Goal: Find specific page/section: Find specific page/section

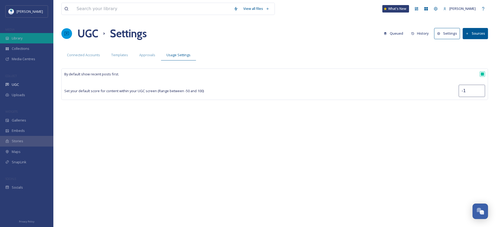
click at [29, 39] on div "Library" at bounding box center [26, 38] width 53 height 10
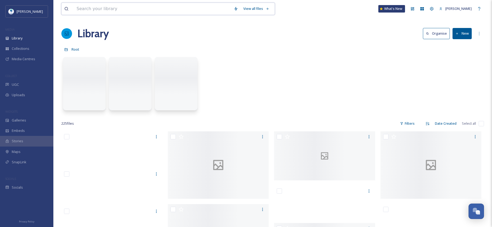
click at [98, 8] on input at bounding box center [152, 9] width 157 height 12
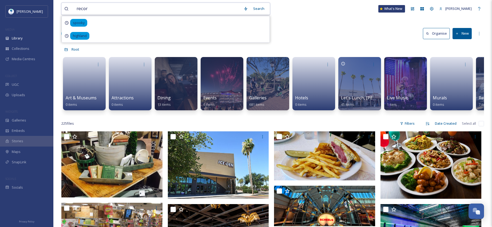
type input "record"
drag, startPoint x: 95, startPoint y: 8, endPoint x: 67, endPoint y: 10, distance: 28.7
click at [67, 10] on div "record" at bounding box center [151, 9] width 175 height 12
type input "r"
type input "asylum"
